Goal: Task Accomplishment & Management: Manage account settings

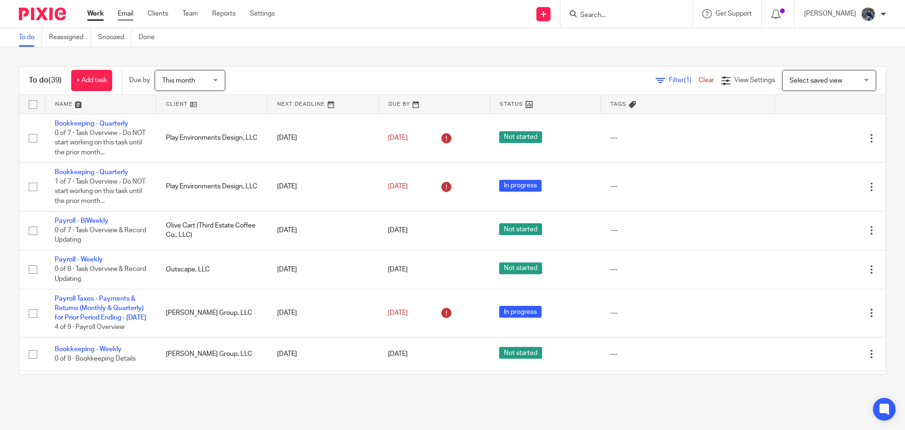
click at [120, 13] on link "Email" at bounding box center [126, 13] width 16 height 9
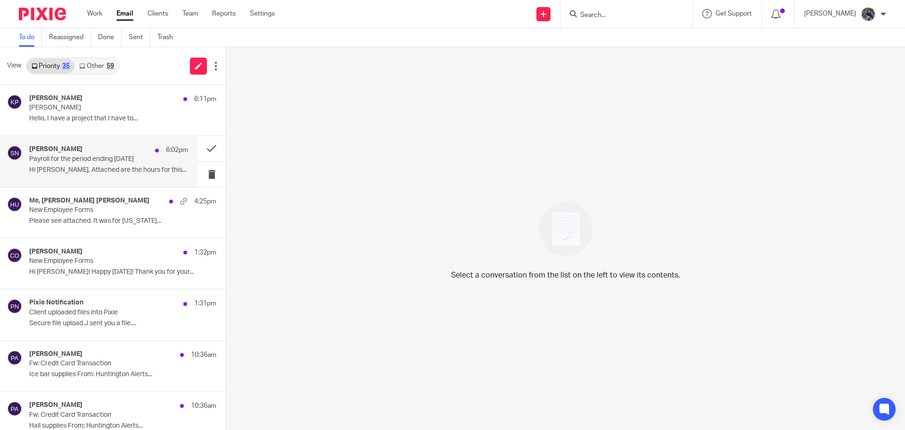
click at [90, 150] on div "Sasa Nikolic 6:02pm" at bounding box center [108, 149] width 159 height 9
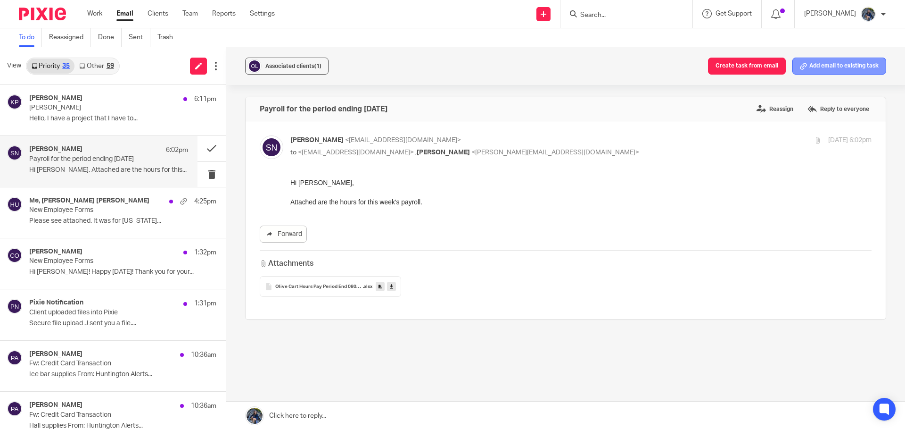
click at [833, 66] on button "Add email to existing task" at bounding box center [840, 66] width 94 height 17
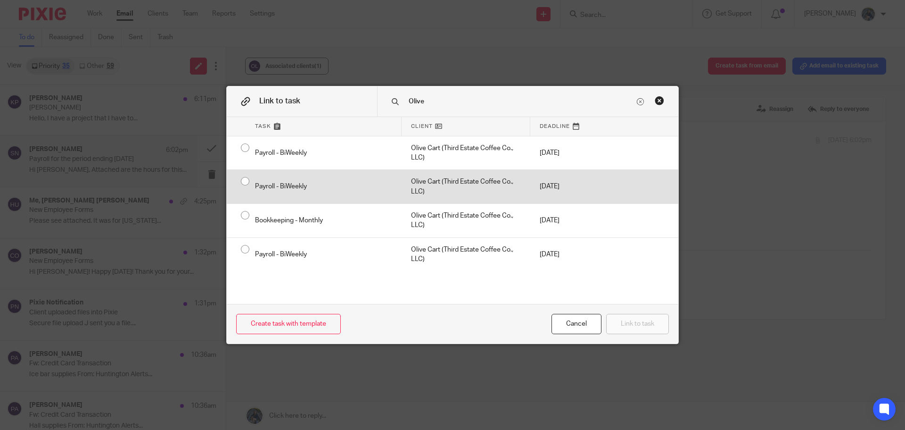
type input "Olive"
click at [426, 184] on div "Olive Cart (Third Estate Coffee Co., LLC)" at bounding box center [466, 186] width 129 height 33
radio input "true"
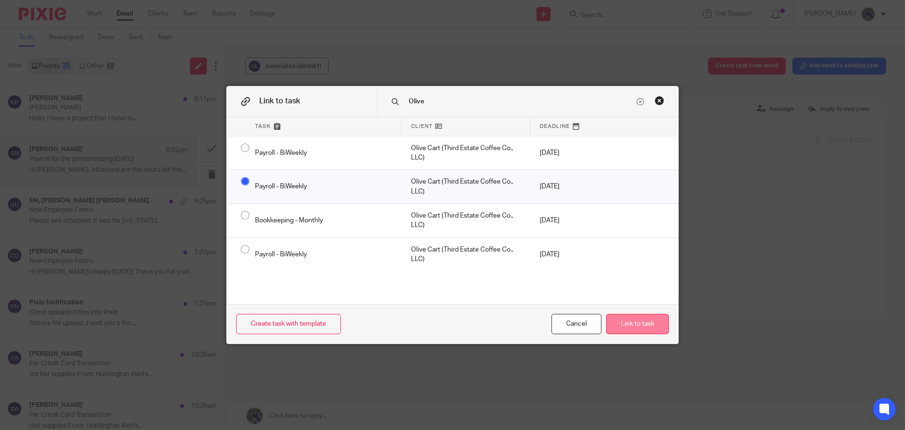
click at [653, 323] on button "Link to task" at bounding box center [637, 324] width 63 height 20
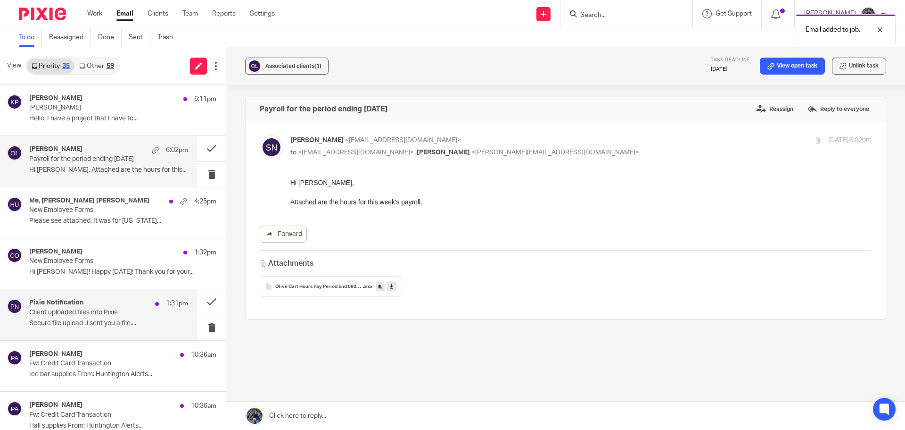
click at [832, 58] on button "Unlink task" at bounding box center [859, 66] width 54 height 17
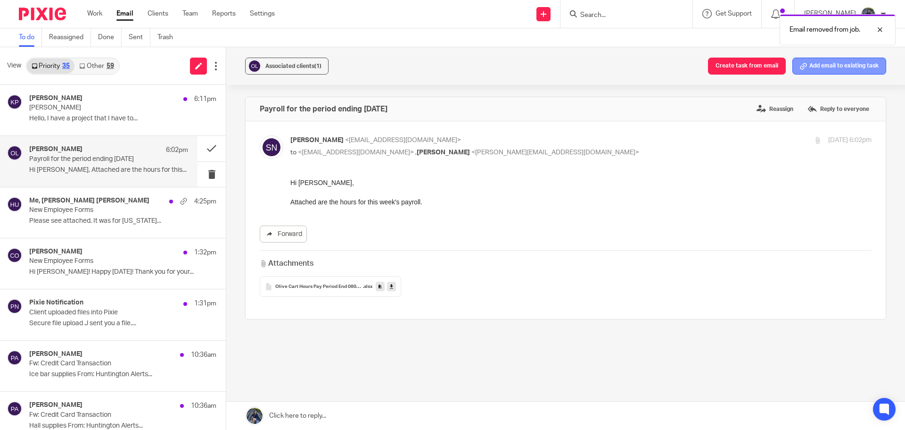
click at [851, 68] on button "Add email to existing task" at bounding box center [840, 66] width 94 height 17
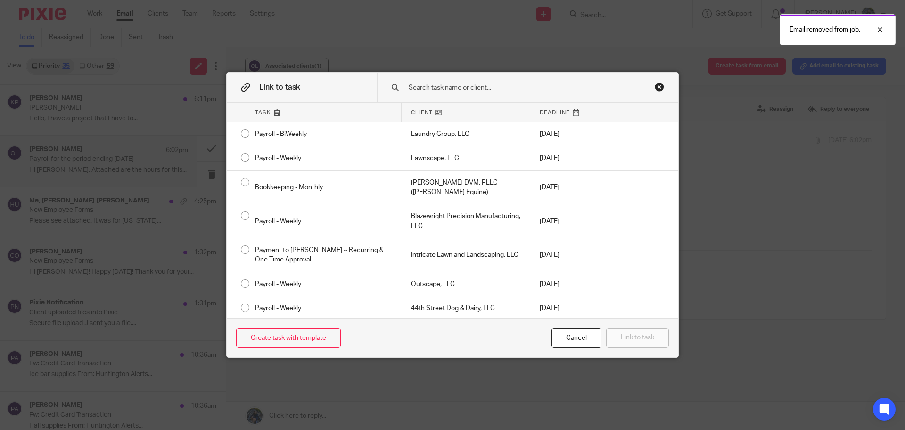
click at [456, 91] on input "text" at bounding box center [521, 88] width 227 height 10
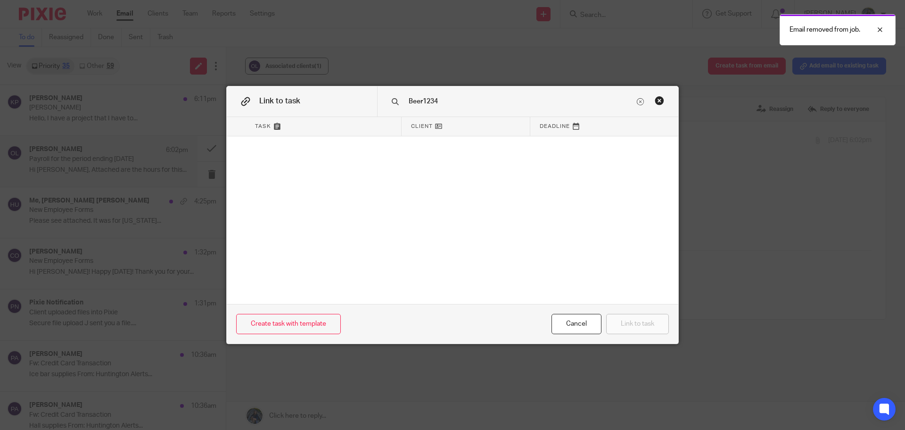
type input "Beer1234"
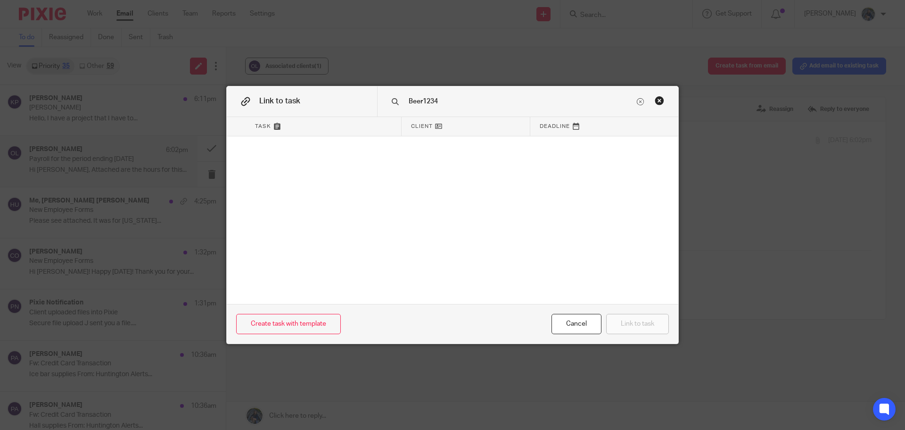
click at [658, 99] on div "Close this dialog window" at bounding box center [659, 100] width 9 height 9
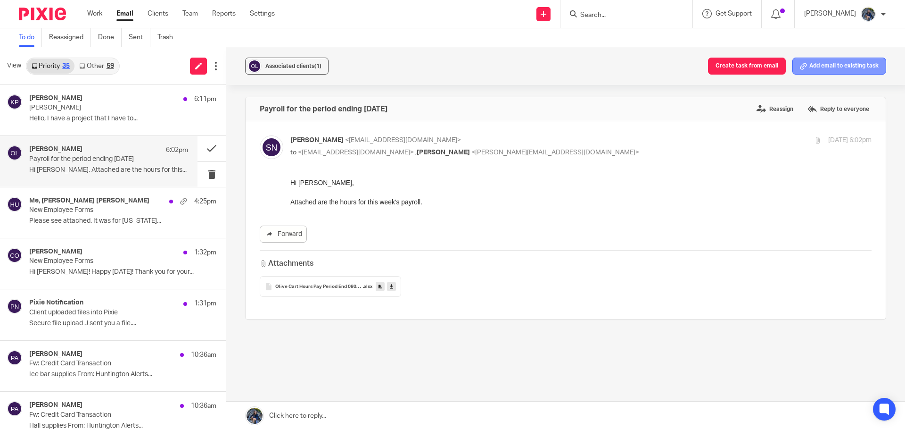
click at [828, 59] on button "Add email to existing task" at bounding box center [840, 66] width 94 height 17
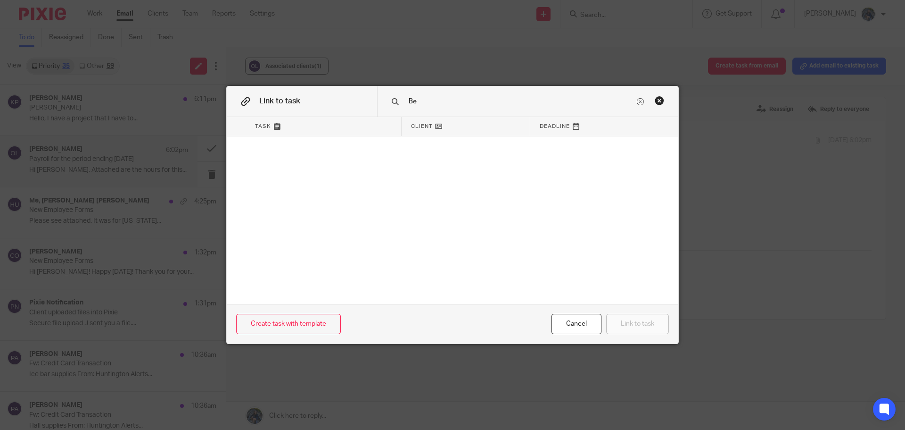
type input "B"
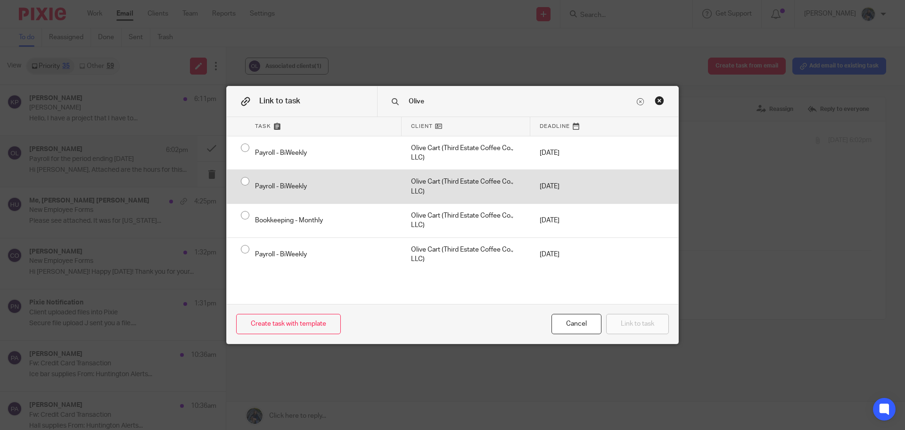
type input "Olive"
click at [428, 191] on div "Olive Cart (Third Estate Coffee Co., LLC)" at bounding box center [466, 186] width 129 height 33
radio input "true"
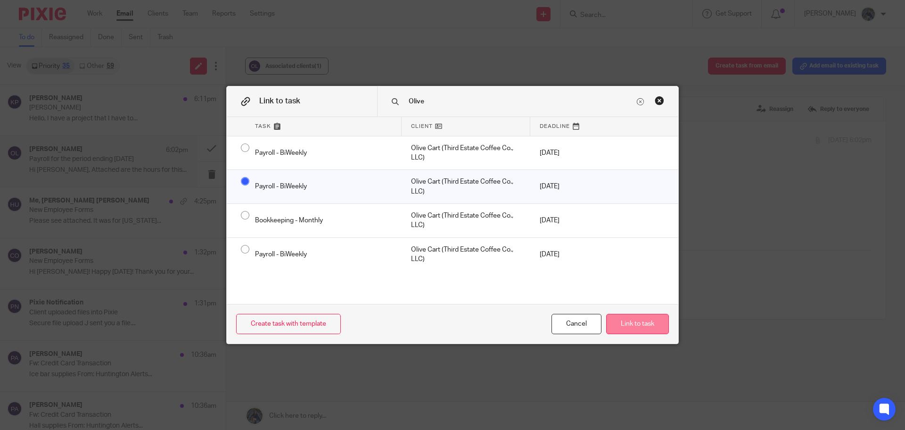
click at [622, 314] on button "Link to task" at bounding box center [637, 324] width 63 height 20
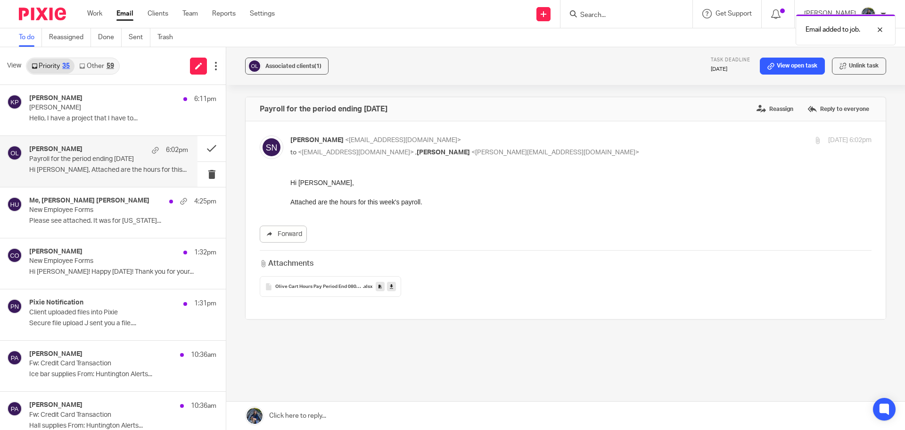
click at [390, 283] on icon at bounding box center [391, 286] width 3 height 7
click at [786, 66] on link "View open task" at bounding box center [792, 66] width 65 height 17
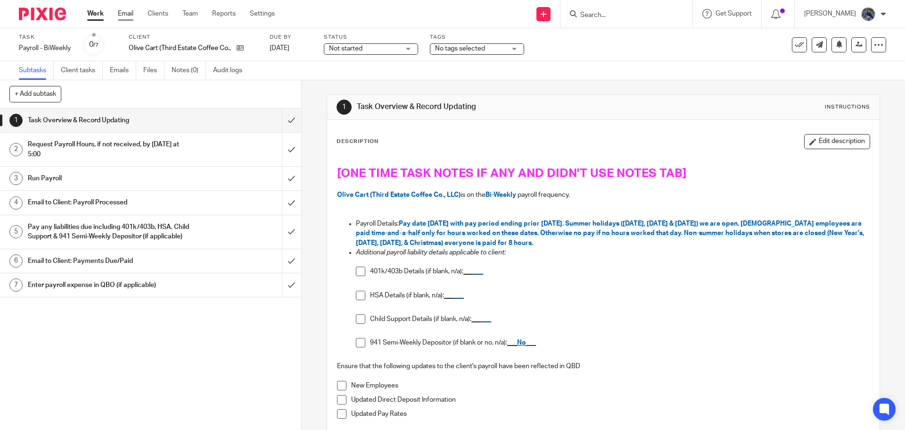
click at [131, 15] on link "Email" at bounding box center [126, 13] width 16 height 9
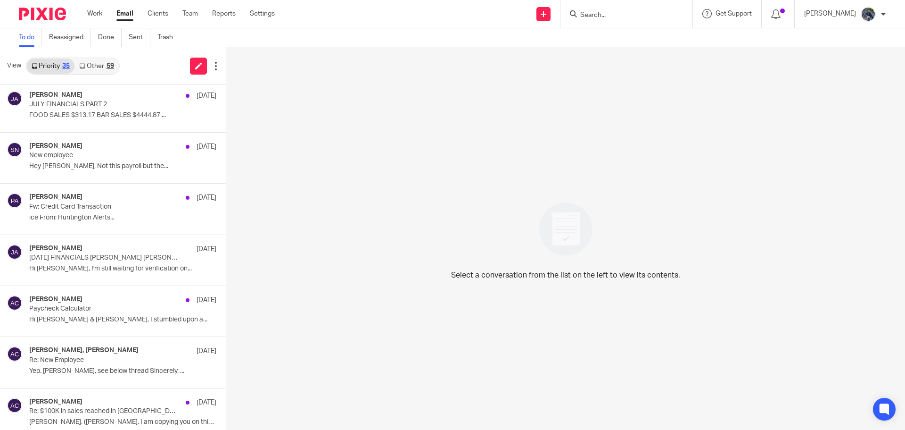
scroll to position [519, 0]
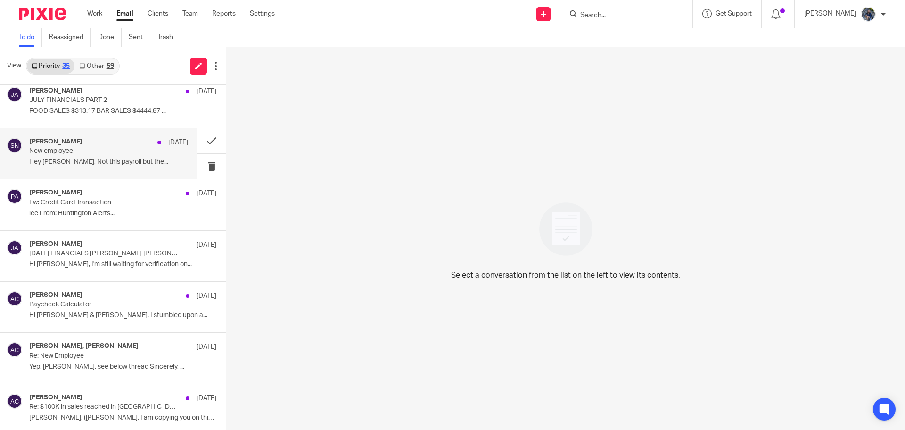
click at [106, 152] on p "New employee" at bounding box center [92, 151] width 127 height 8
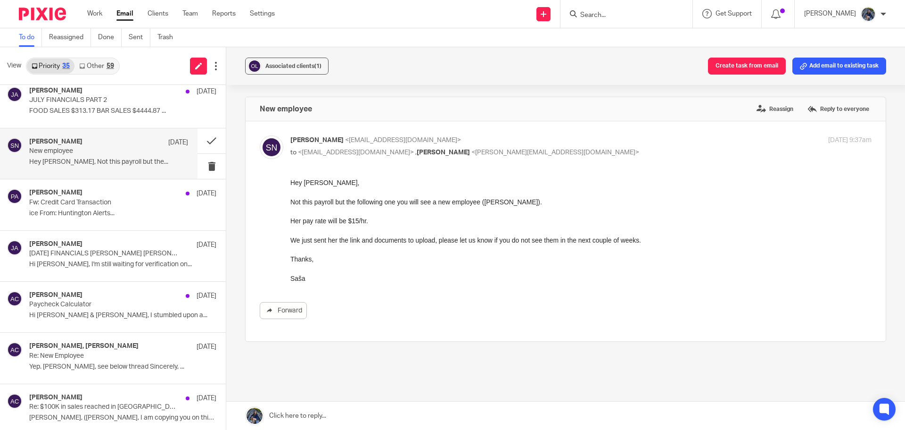
scroll to position [0, 0]
click at [800, 68] on icon at bounding box center [803, 66] width 7 height 7
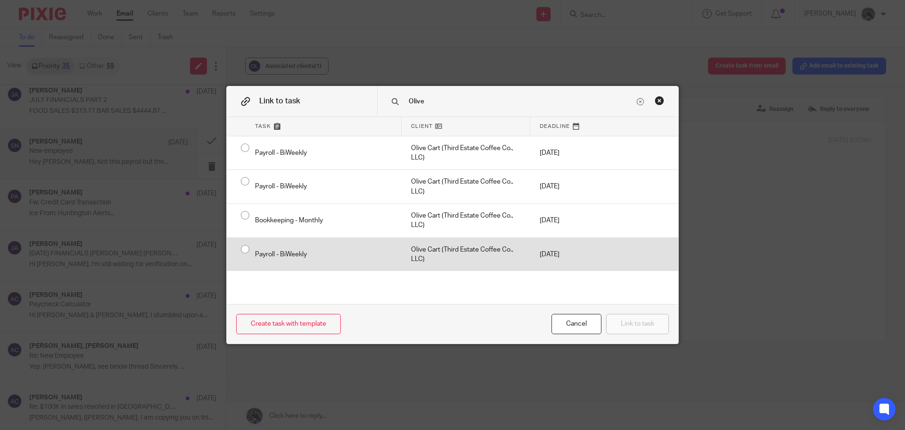
type input "Olive"
click at [436, 245] on div "Olive Cart (Third Estate Coffee Co., LLC)" at bounding box center [466, 254] width 129 height 33
radio input "true"
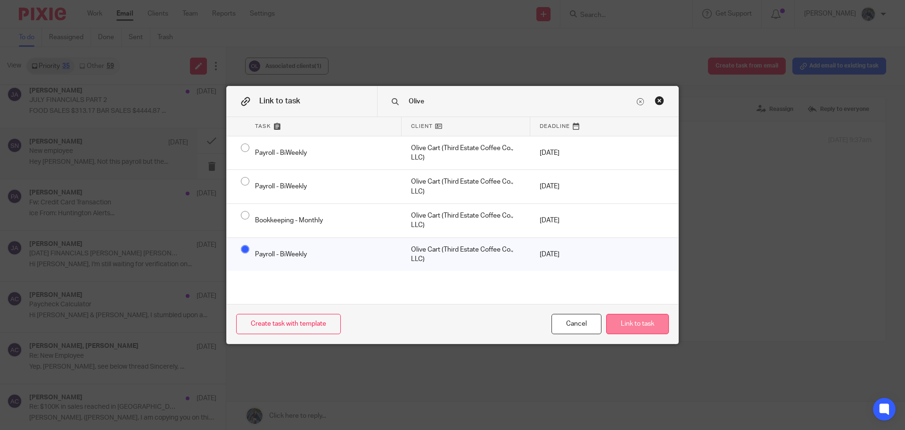
click at [634, 316] on button "Link to task" at bounding box center [637, 324] width 63 height 20
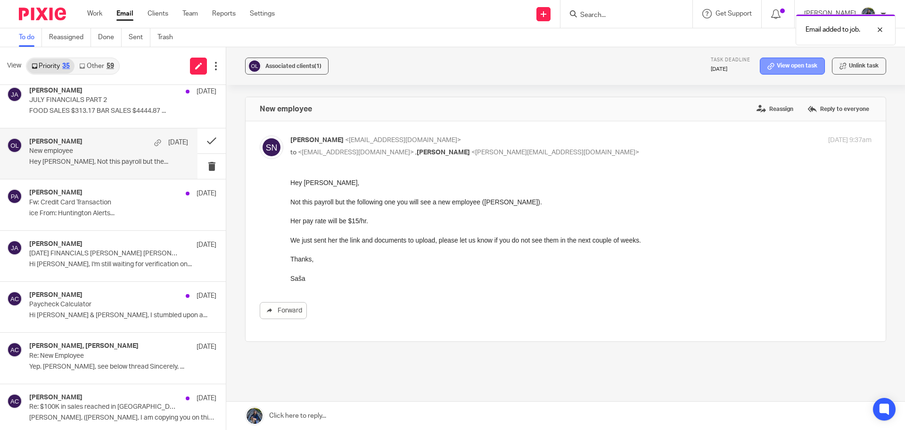
click at [790, 64] on link "View open task" at bounding box center [792, 66] width 65 height 17
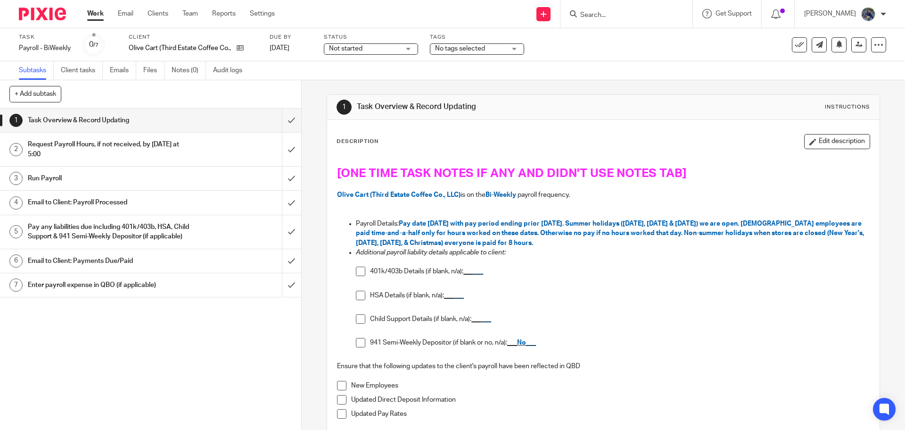
click at [466, 47] on span "No tags selected" at bounding box center [460, 48] width 50 height 7
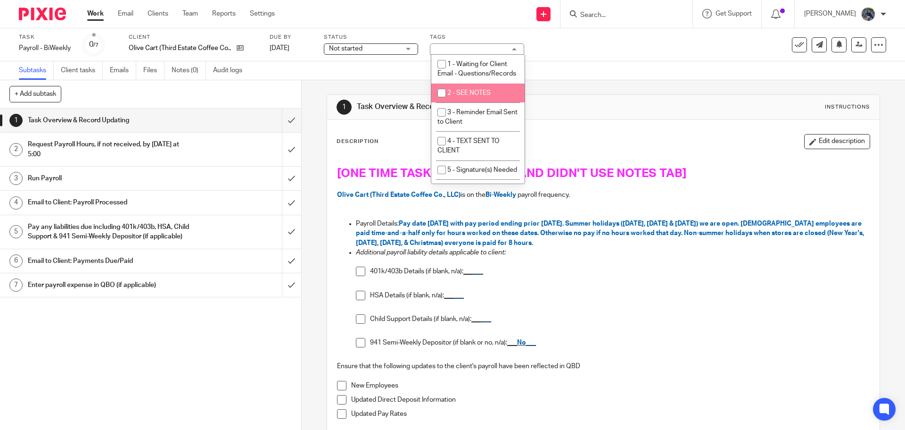
click at [459, 96] on span "2 - SEE NOTES" at bounding box center [468, 93] width 43 height 7
checkbox input "true"
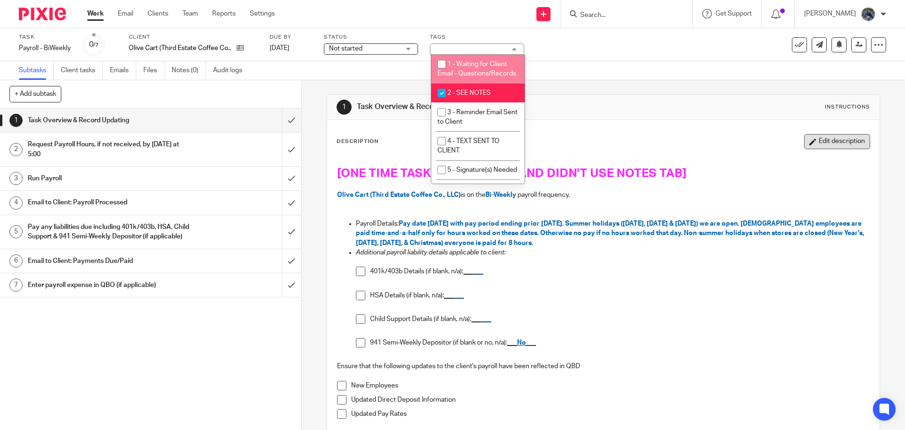
click at [828, 146] on button "Edit description" at bounding box center [837, 141] width 66 height 15
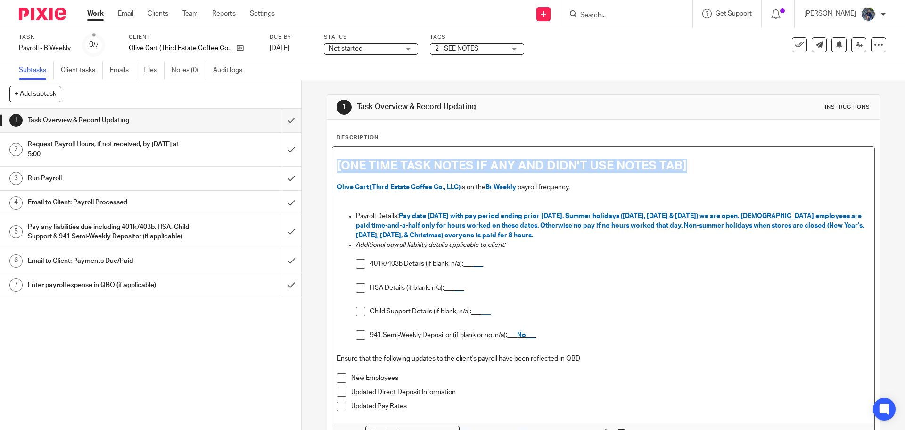
drag, startPoint x: 352, startPoint y: 163, endPoint x: 712, endPoint y: 127, distance: 362.5
click at [712, 127] on div "Description [ONE TIME TASK NOTES IF ANY AND DIDN'T USE NOTES TAB] Olive Cart (T…" at bounding box center [603, 303] width 552 height 367
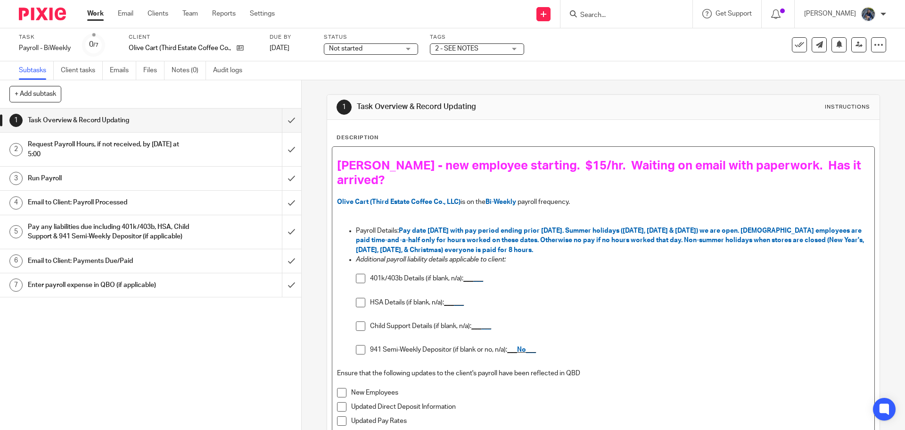
scroll to position [87, 0]
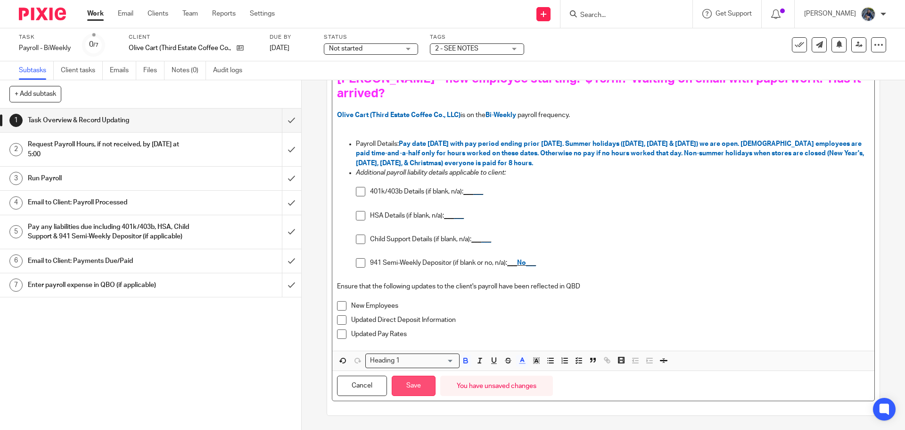
click at [419, 382] on button "Save" at bounding box center [414, 385] width 44 height 20
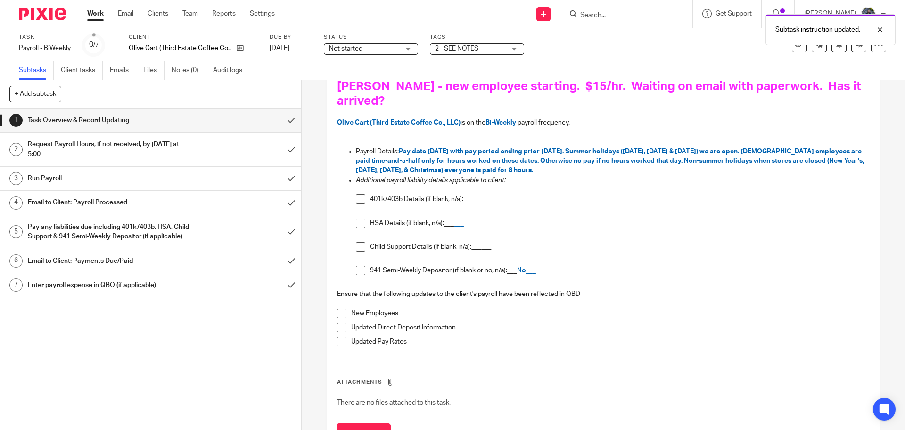
scroll to position [94, 0]
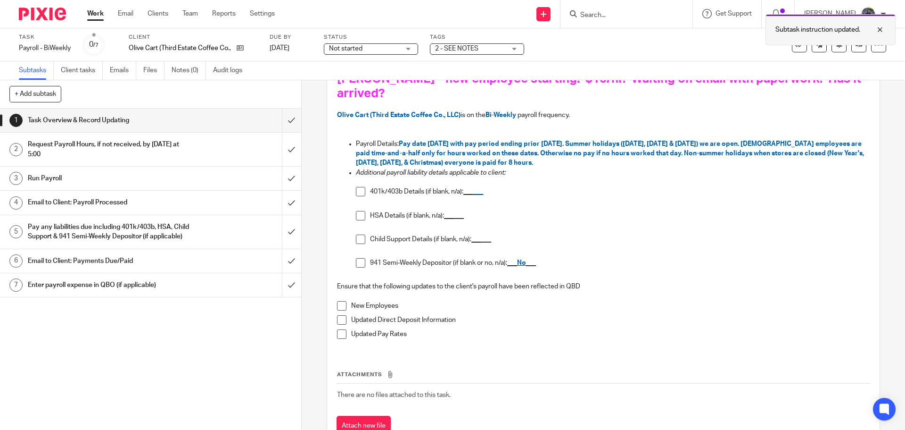
click at [880, 28] on div at bounding box center [872, 29] width 25 height 11
click at [237, 47] on link at bounding box center [238, 47] width 12 height 9
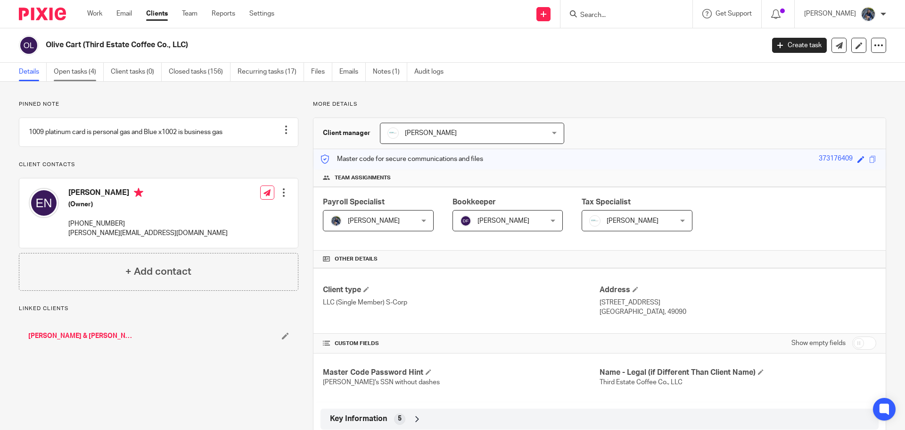
click at [80, 69] on link "Open tasks (4)" at bounding box center [79, 72] width 50 height 18
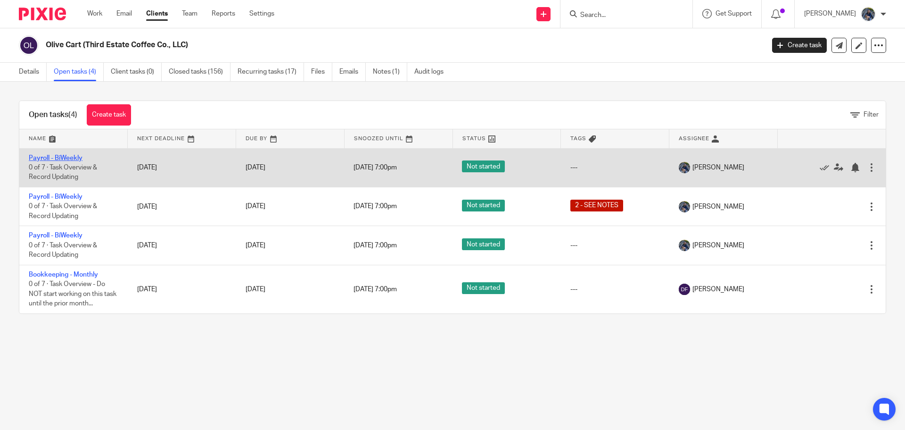
click at [57, 155] on link "Payroll - BiWeekly" at bounding box center [56, 158] width 54 height 7
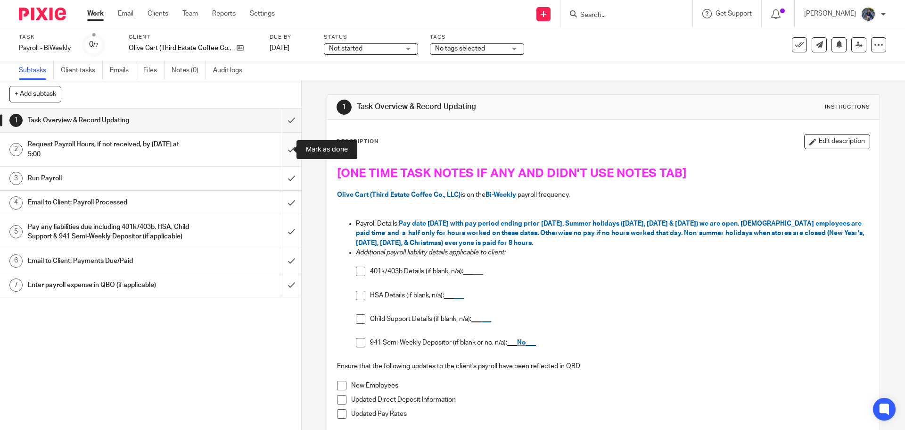
click at [281, 146] on input "submit" at bounding box center [150, 148] width 301 height 33
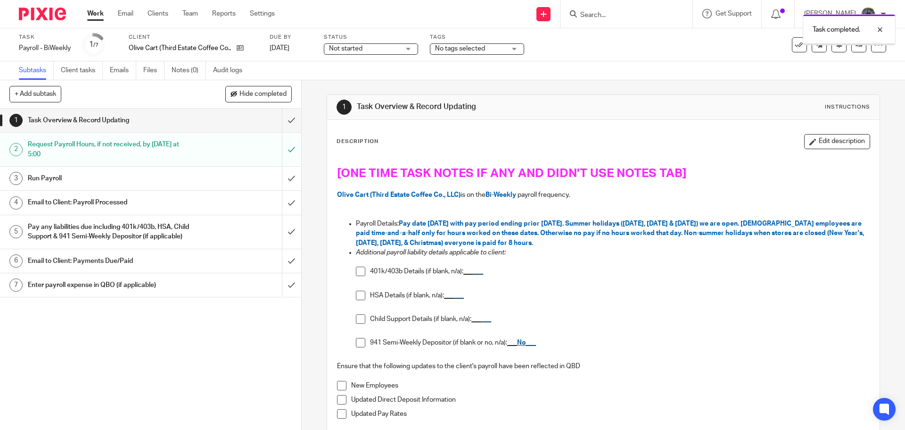
click at [282, 176] on input "submit" at bounding box center [150, 178] width 301 height 24
click at [243, 204] on div "Email to Client: Payroll Processed" at bounding box center [150, 202] width 245 height 14
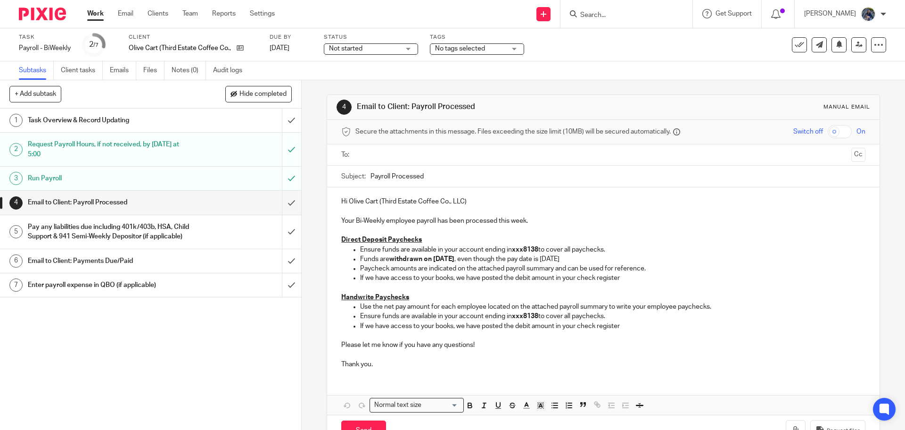
click at [375, 157] on input "text" at bounding box center [603, 154] width 488 height 11
click at [438, 155] on input "text" at bounding box center [643, 156] width 410 height 18
type input "sasa@olivecart.com"
click at [371, 176] on input "Payroll Processed" at bounding box center [618, 178] width 495 height 21
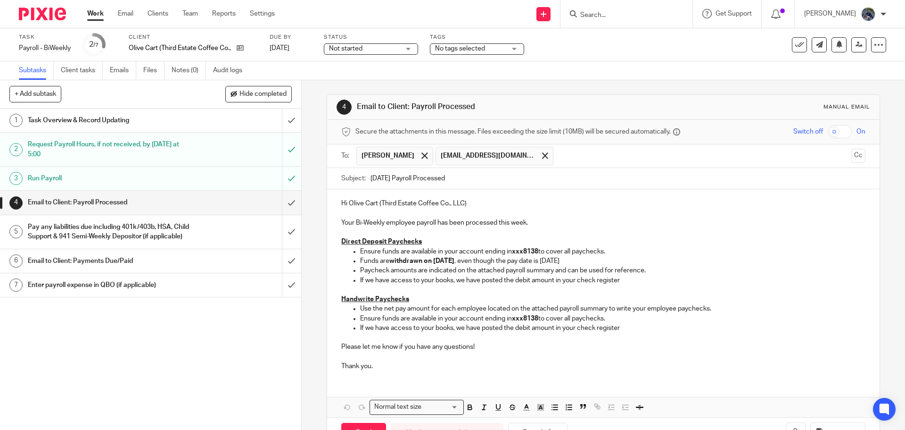
type input "08.15.25 Payroll Processed"
drag, startPoint x: 358, startPoint y: 279, endPoint x: 462, endPoint y: 280, distance: 104.2
click at [462, 280] on p "If we have access to your books, we have posted the debit amount in your check …" at bounding box center [612, 279] width 505 height 9
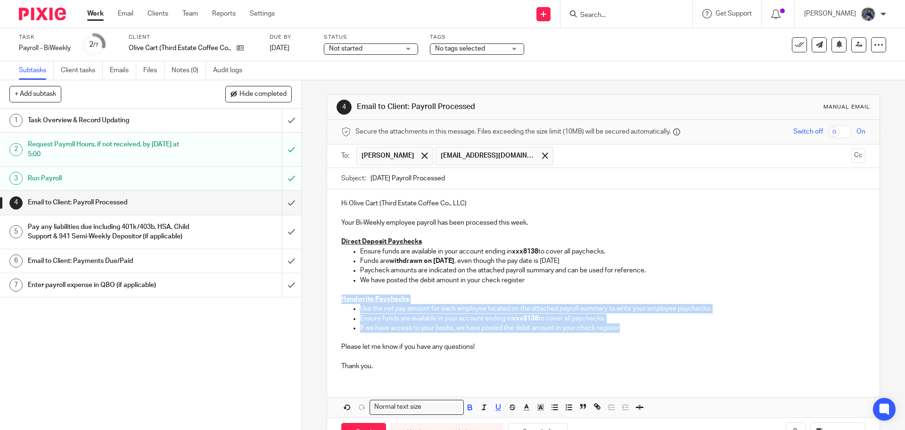
drag, startPoint x: 338, startPoint y: 297, endPoint x: 648, endPoint y: 328, distance: 311.8
click at [648, 328] on div "Hi Olive Cart (Third Estate Coffee Co., LLC) Your Bi-Weekly employee payroll ha…" at bounding box center [603, 283] width 552 height 189
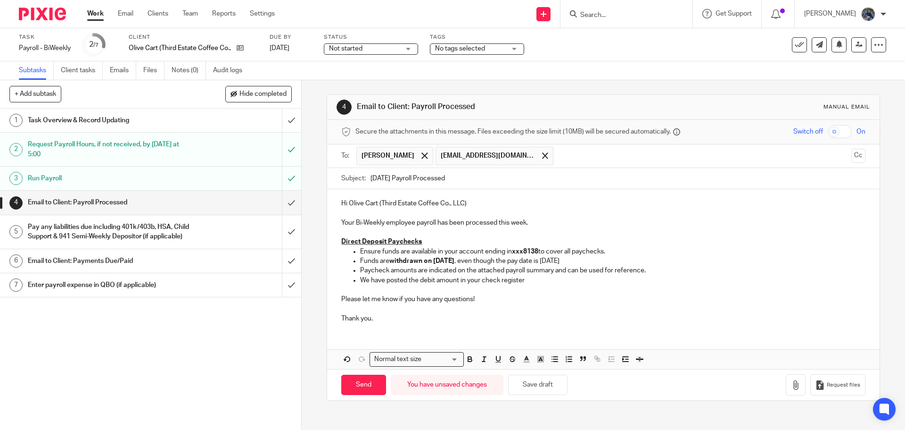
click at [558, 224] on p "Your Bi-Weekly employee payroll has been processed this week." at bounding box center [603, 217] width 524 height 19
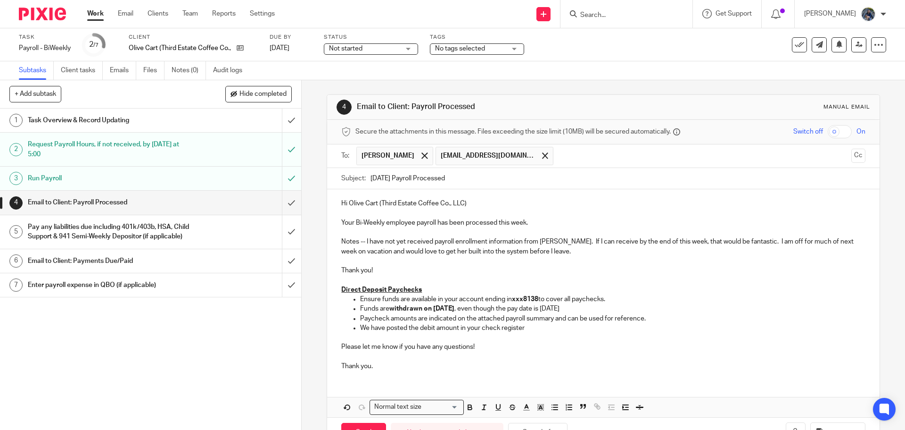
click at [576, 248] on p "Notes -- I have not yet received payroll enrollment information from Sydney Wad…" at bounding box center [603, 246] width 524 height 19
drag, startPoint x: 793, startPoint y: 240, endPoint x: 800, endPoint y: 241, distance: 7.1
click at [800, 241] on p "Notes -- I have not yet received payroll enrollment information from Sydney Wad…" at bounding box center [603, 246] width 524 height 19
drag, startPoint x: 336, startPoint y: 241, endPoint x: 837, endPoint y: 253, distance: 501.8
click at [837, 253] on div "Hi Olive Cart (Third Estate Coffee Co., LLC) Your Bi-Weekly employee payroll ha…" at bounding box center [603, 283] width 552 height 189
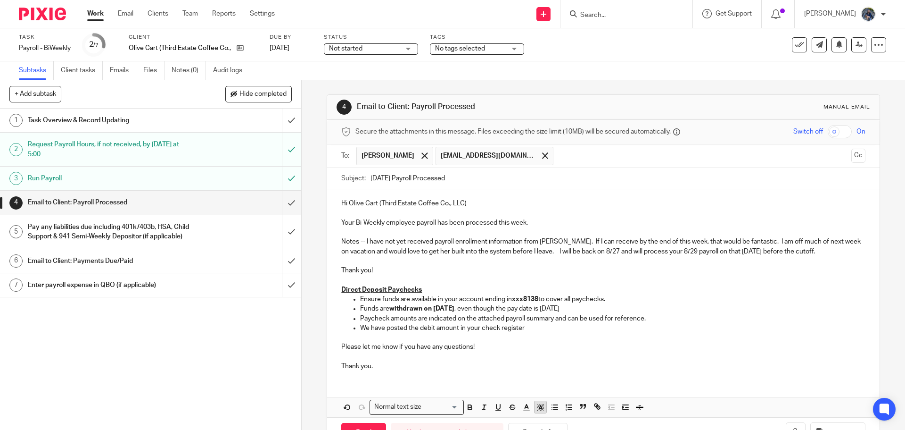
click at [541, 405] on icon "button" at bounding box center [541, 407] width 8 height 8
click at [547, 419] on li "color:#FCDC00" at bounding box center [548, 418] width 7 height 7
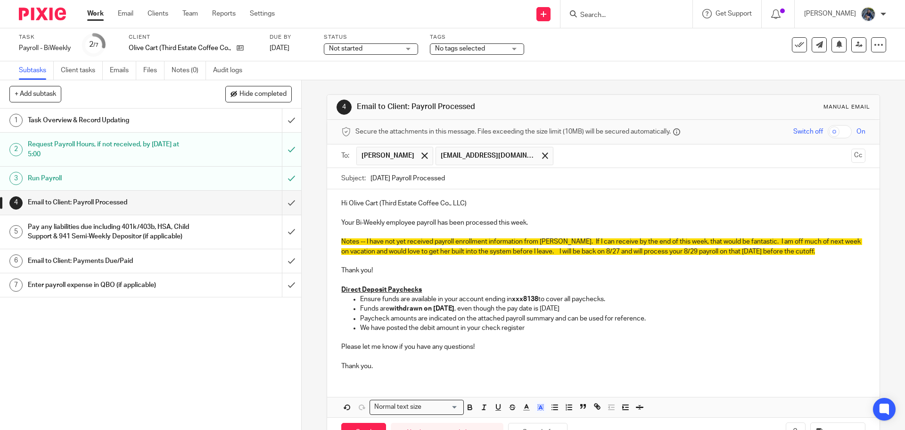
click at [437, 352] on p "Thank you." at bounding box center [603, 361] width 524 height 19
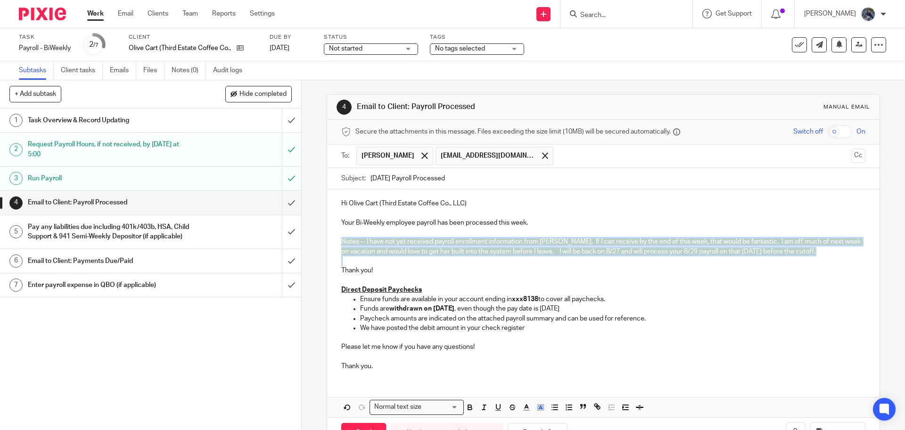
drag, startPoint x: 337, startPoint y: 244, endPoint x: 644, endPoint y: 392, distance: 340.8
click at [854, 257] on div "Hi Olive Cart (Third Estate Coffee Co., LLC) Your Bi-Weekly employee payroll ha…" at bounding box center [603, 283] width 552 height 189
click at [472, 407] on button "button" at bounding box center [470, 407] width 12 height 12
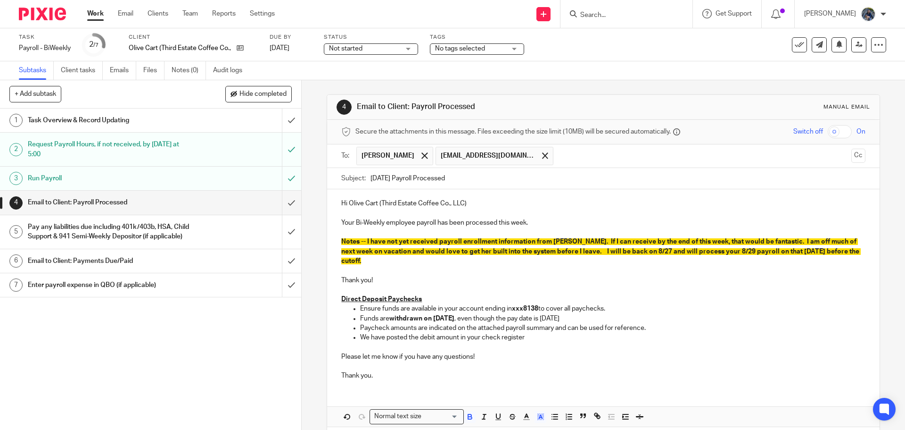
click at [474, 356] on p "Please let me know if you have any questions!" at bounding box center [603, 356] width 524 height 9
drag, startPoint x: 333, startPoint y: 281, endPoint x: 413, endPoint y: 284, distance: 80.7
click at [413, 284] on div "Hi Olive Cart (Third Estate Coffee Co., LLC) Your Bi-Weekly employee payroll ha…" at bounding box center [603, 288] width 552 height 198
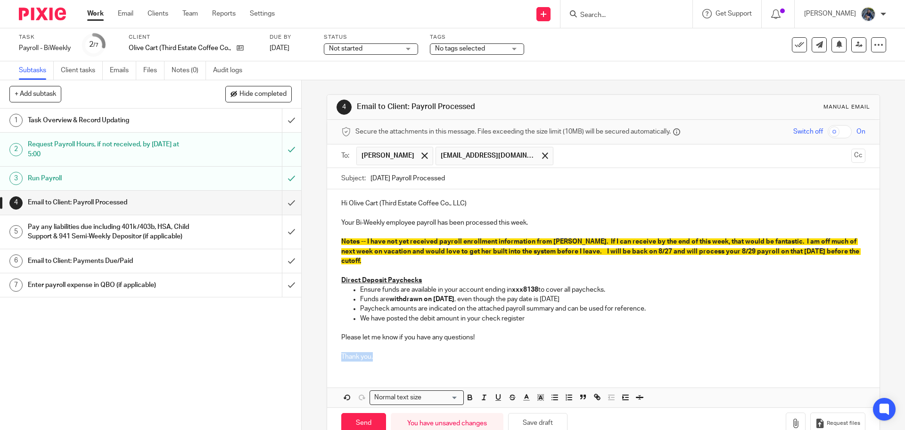
drag, startPoint x: 339, startPoint y: 357, endPoint x: 387, endPoint y: 356, distance: 47.6
click at [387, 356] on p "Thank you." at bounding box center [603, 351] width 524 height 19
click at [539, 397] on polyline "button" at bounding box center [540, 398] width 3 height 4
click at [546, 407] on li "color:#FCDC00" at bounding box center [548, 409] width 7 height 7
click at [478, 352] on p "Thank you." at bounding box center [603, 351] width 524 height 19
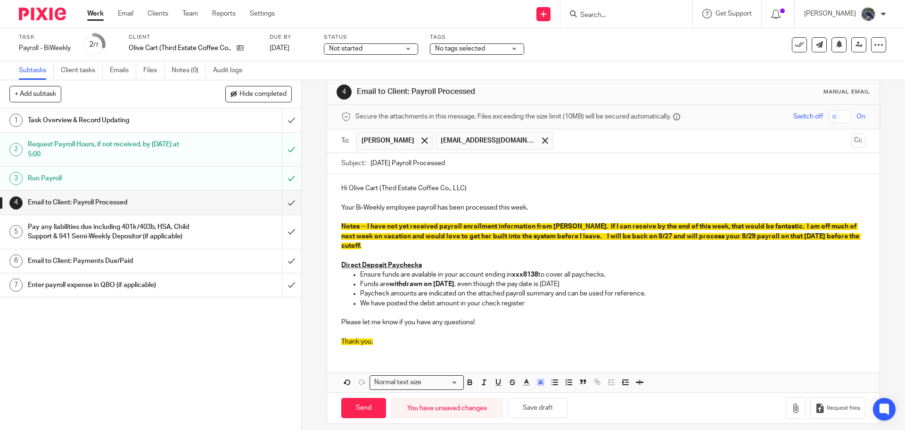
scroll to position [23, 0]
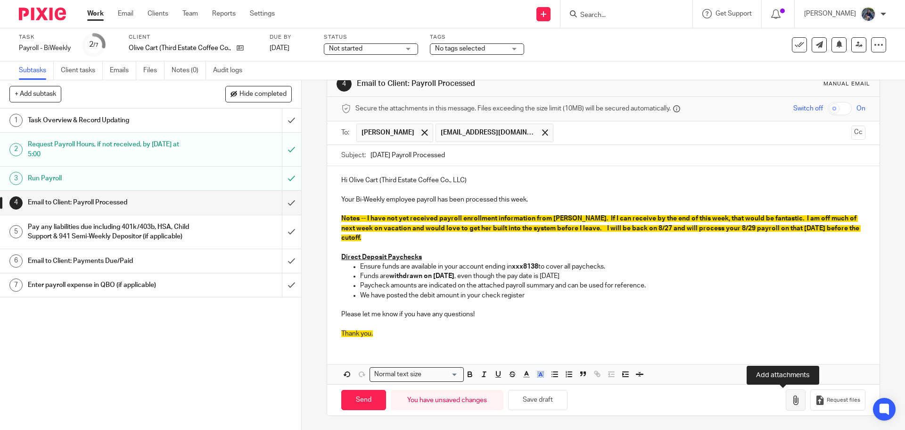
click at [786, 400] on button "button" at bounding box center [796, 399] width 20 height 21
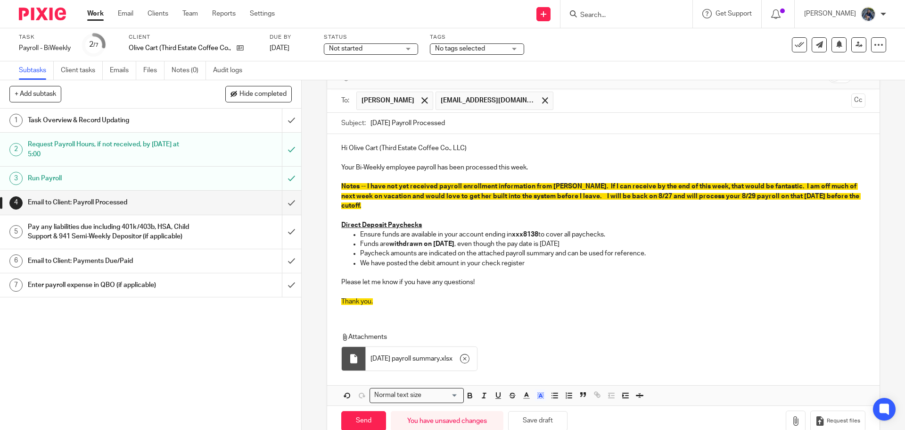
scroll to position [76, 0]
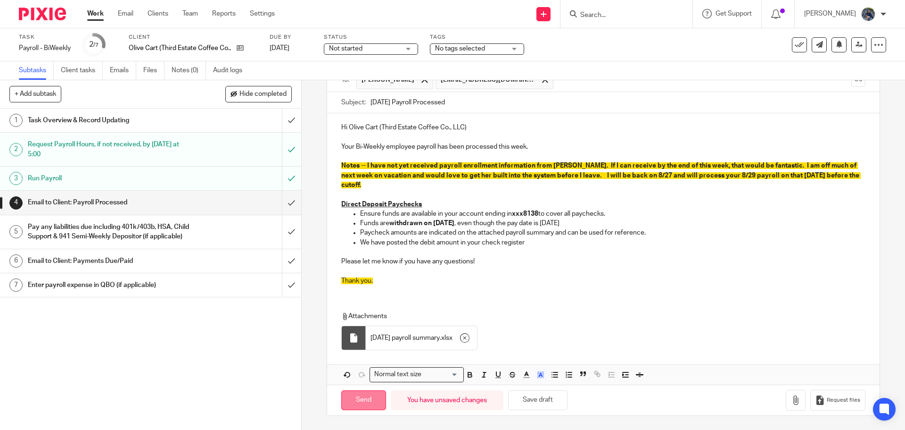
click at [369, 395] on input "Send" at bounding box center [363, 400] width 45 height 20
type input "Sent"
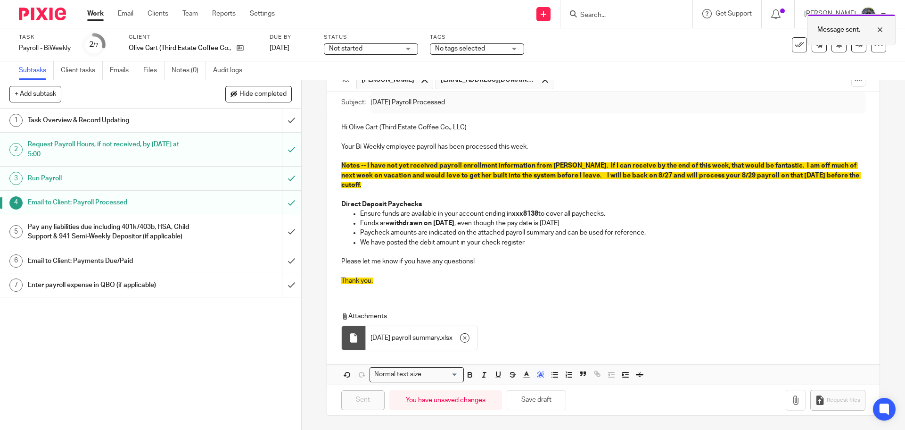
click at [882, 30] on div at bounding box center [872, 29] width 25 height 11
click at [199, 231] on div "Pay any liabilities due including 401k/403b, HSA, Child Support & 941 Semi-Week…" at bounding box center [150, 232] width 245 height 24
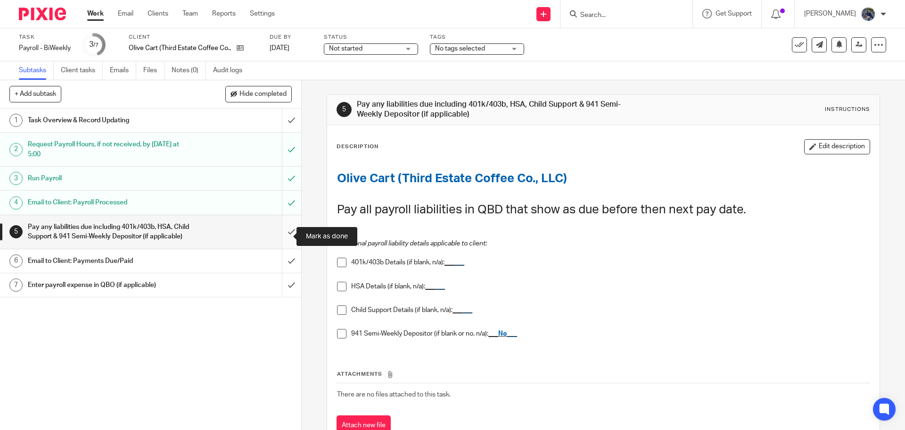
click at [281, 235] on input "submit" at bounding box center [150, 231] width 301 height 33
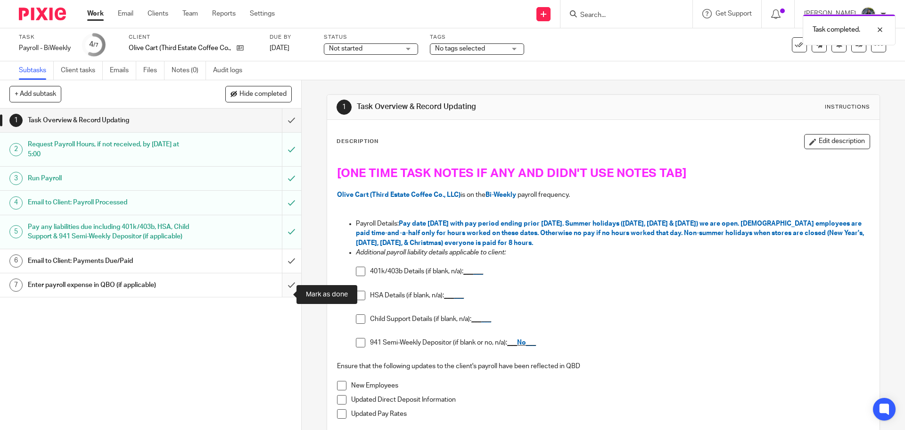
click at [281, 294] on input "submit" at bounding box center [150, 285] width 301 height 24
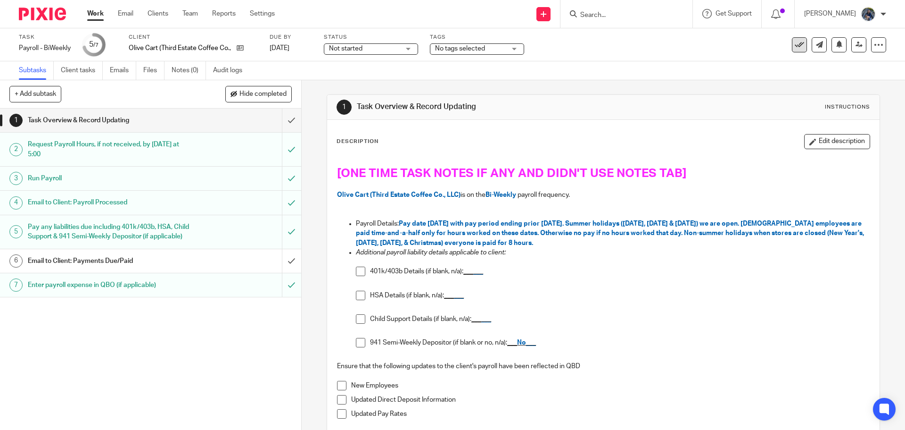
click at [792, 50] on button at bounding box center [799, 44] width 15 height 15
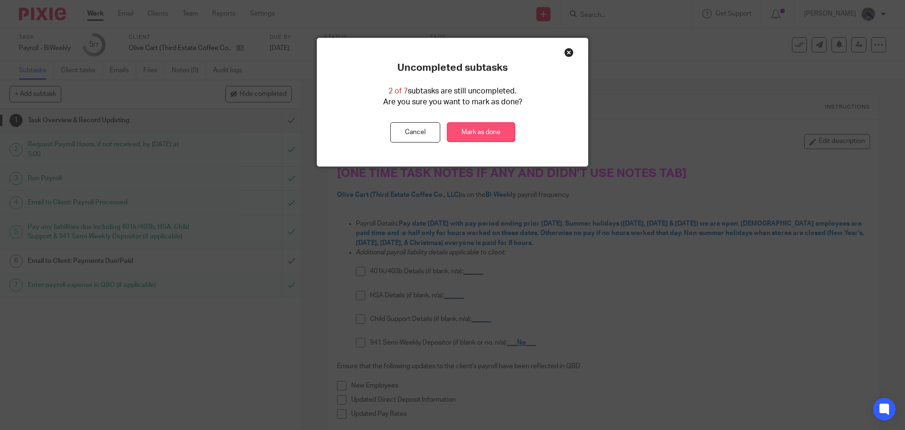
click at [462, 132] on link "Mark as done" at bounding box center [481, 132] width 68 height 20
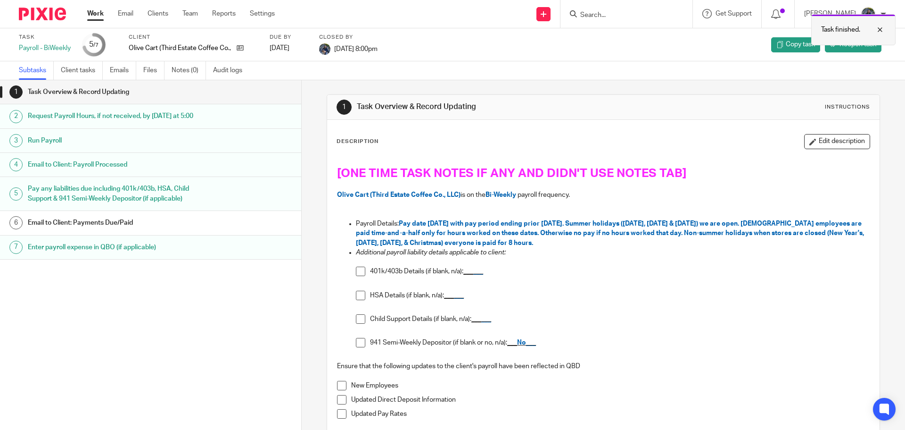
click at [880, 30] on div at bounding box center [872, 29] width 25 height 11
click at [98, 17] on link "Work" at bounding box center [95, 13] width 17 height 9
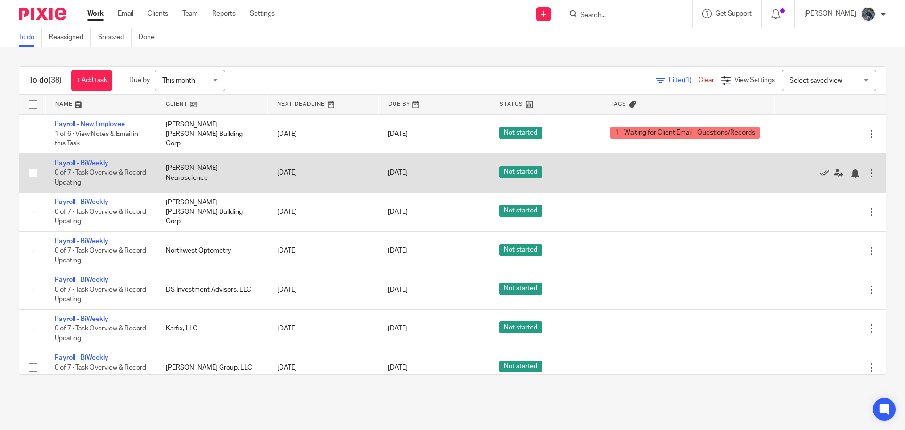
scroll to position [424, 0]
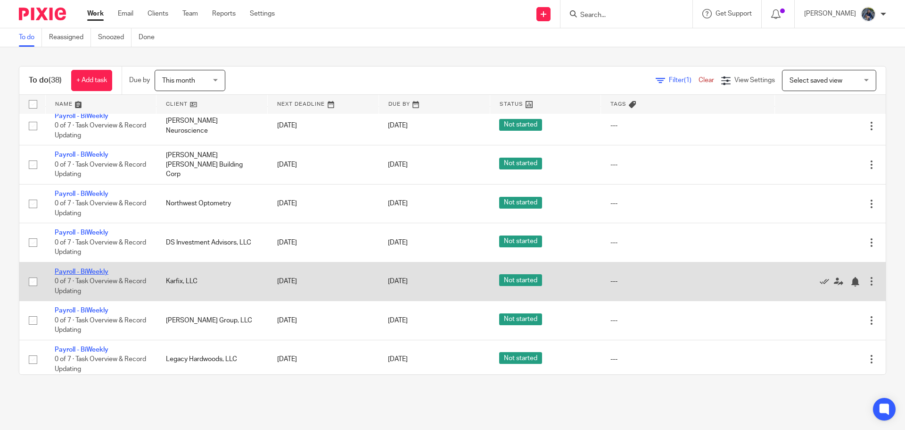
click at [83, 275] on link "Payroll - BiWeekly" at bounding box center [82, 271] width 54 height 7
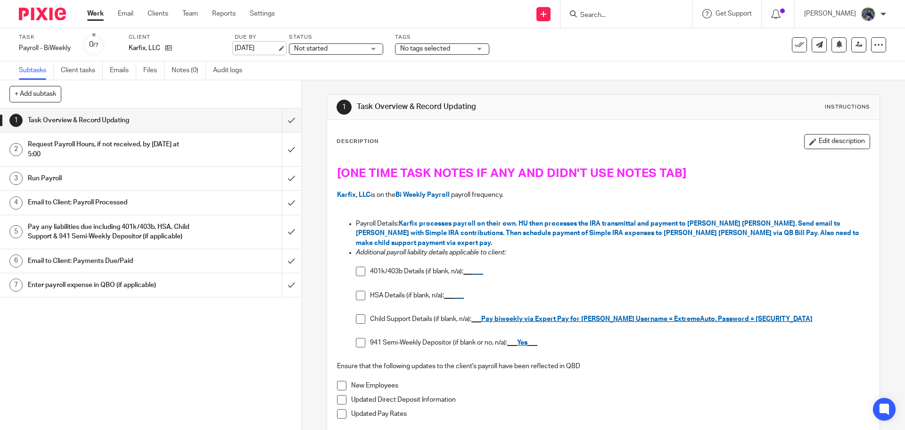
click at [277, 46] on link "[DATE]" at bounding box center [256, 48] width 42 height 10
click at [881, 31] on div at bounding box center [872, 29] width 25 height 11
click at [99, 17] on link "Work" at bounding box center [95, 13] width 17 height 9
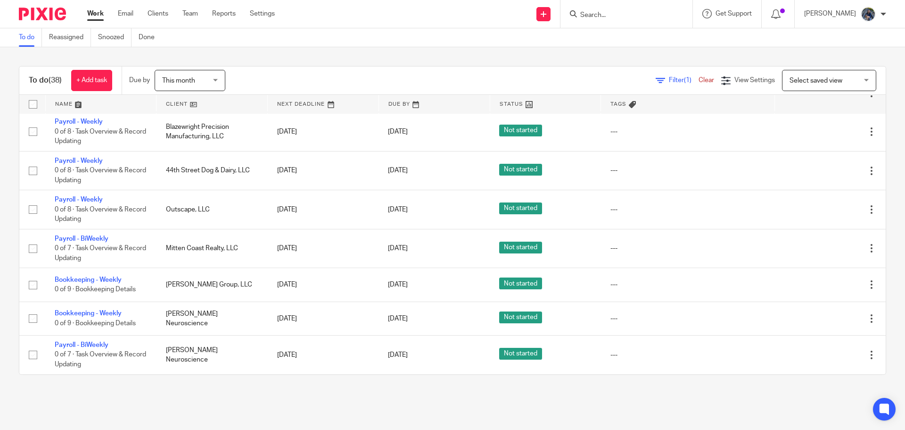
scroll to position [1243, 0]
